Goal: Find contact information: Find contact information

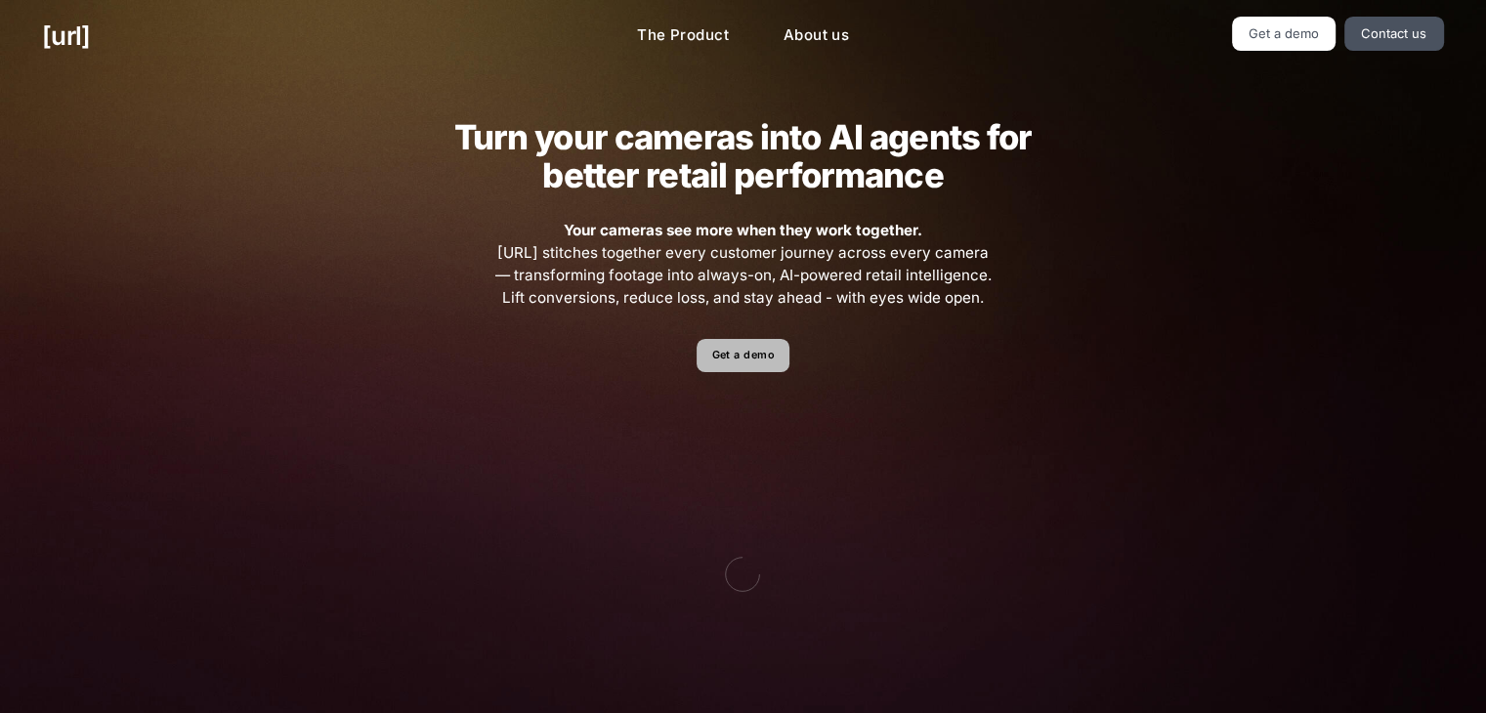
click at [729, 352] on link "Get a demo" at bounding box center [743, 356] width 93 height 34
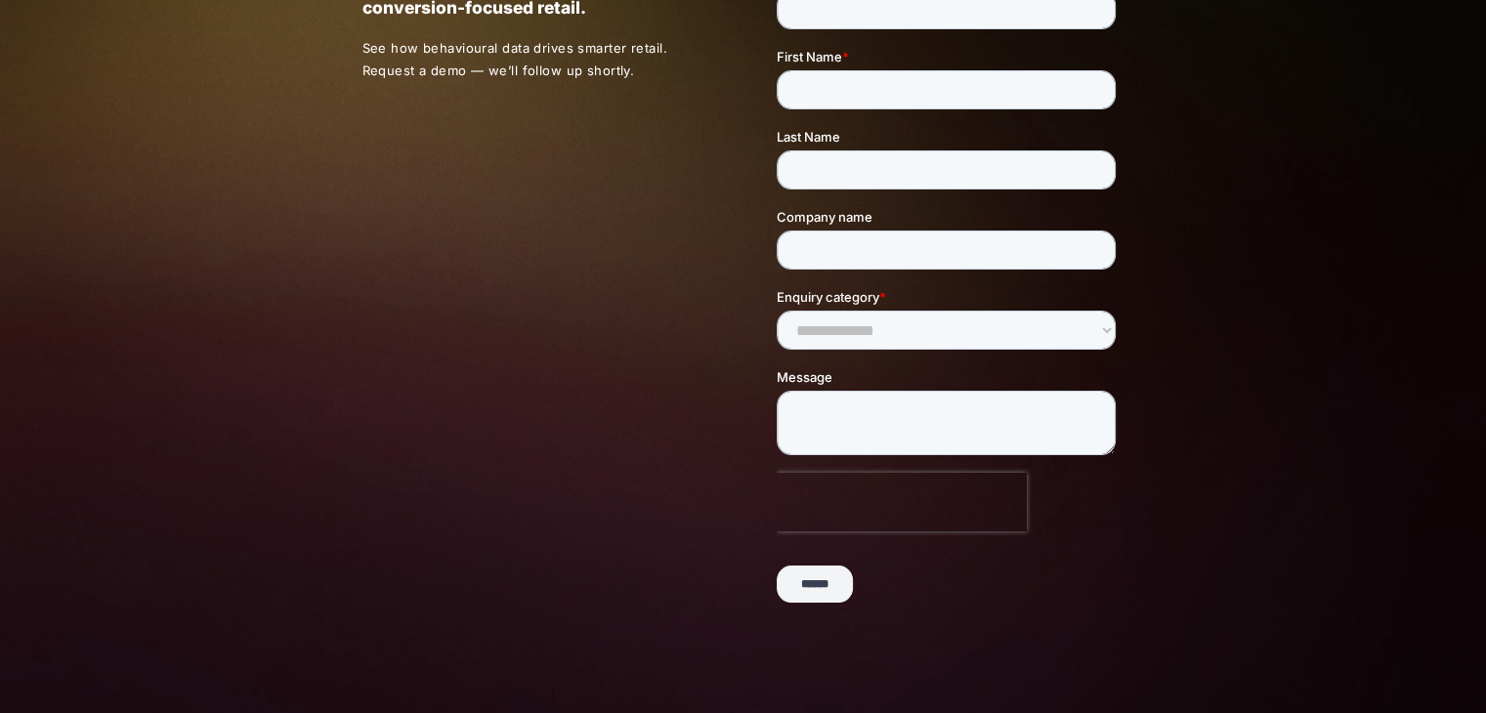
scroll to position [478, 0]
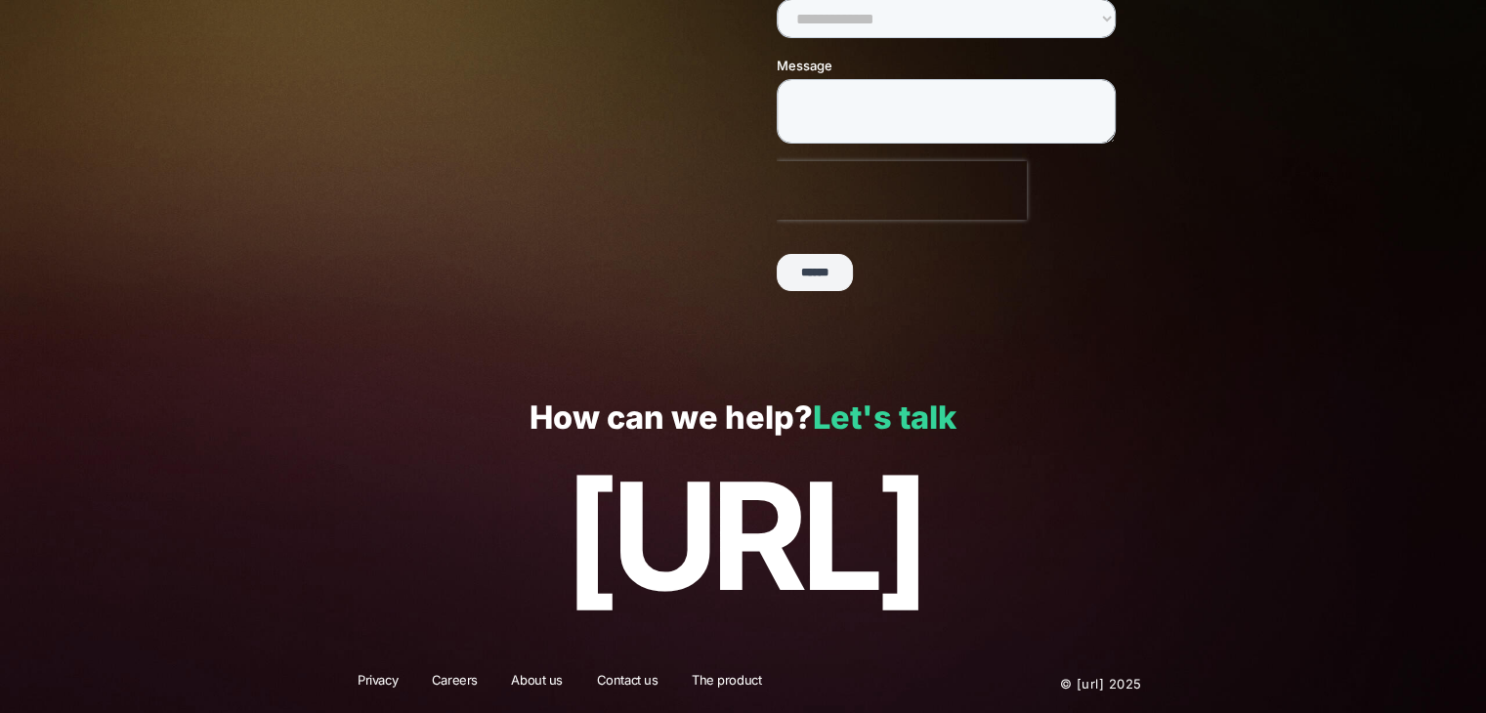
click at [828, 431] on link "Let's talk" at bounding box center [885, 418] width 144 height 38
click at [833, 426] on link "Let's talk" at bounding box center [885, 418] width 144 height 38
